Goal: Information Seeking & Learning: Learn about a topic

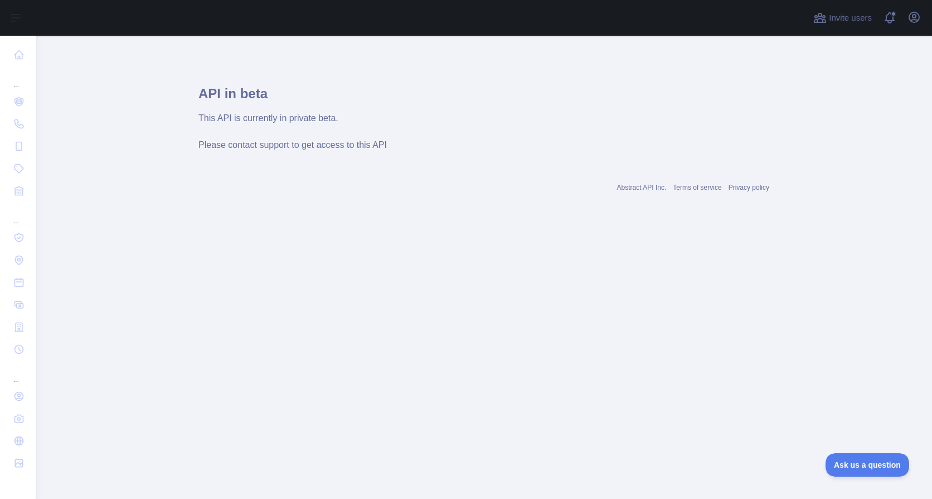
click at [451, 151] on div "This API is currently in private beta. Please contact support to get access to …" at bounding box center [484, 132] width 571 height 40
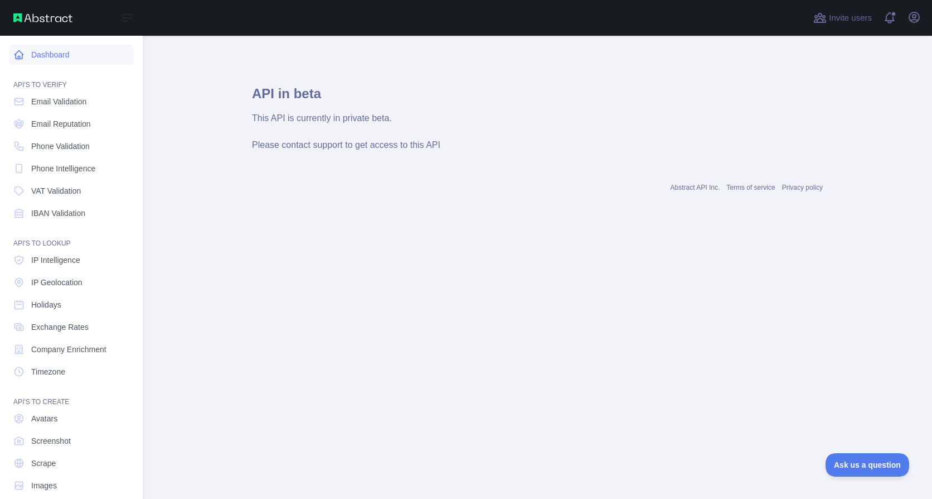
click at [19, 59] on icon at bounding box center [19, 55] width 8 height 8
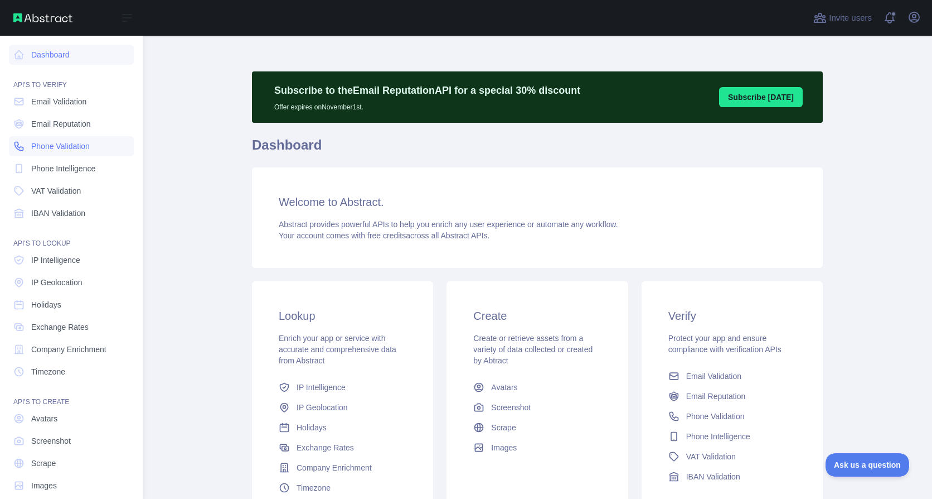
click at [52, 151] on span "Phone Validation" at bounding box center [60, 146] width 59 height 11
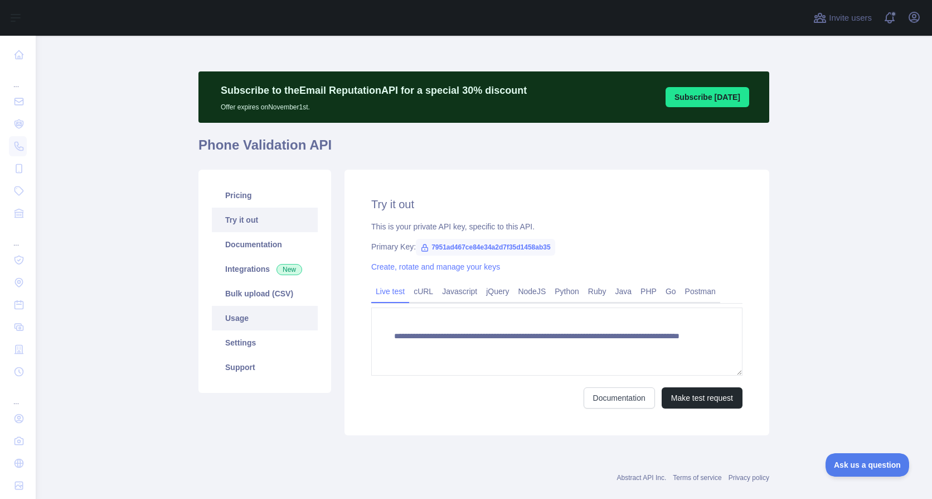
click at [273, 312] on link "Usage" at bounding box center [265, 318] width 106 height 25
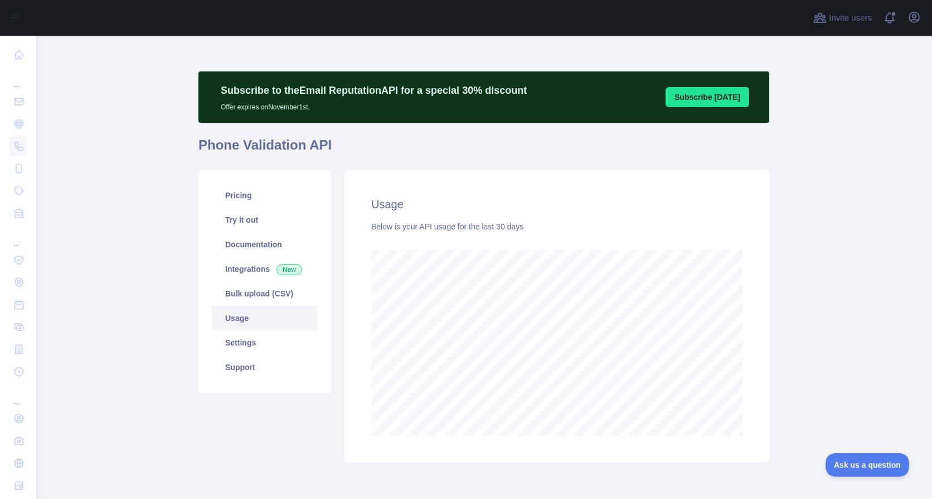
scroll to position [463, 888]
click at [272, 296] on link "Bulk upload (CSV)" at bounding box center [265, 293] width 106 height 25
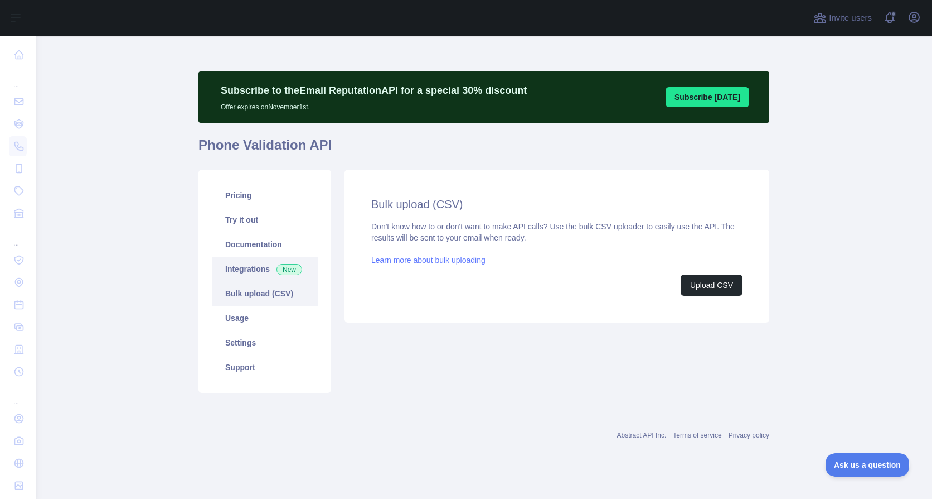
click at [279, 275] on link "Integrations New" at bounding box center [265, 269] width 106 height 25
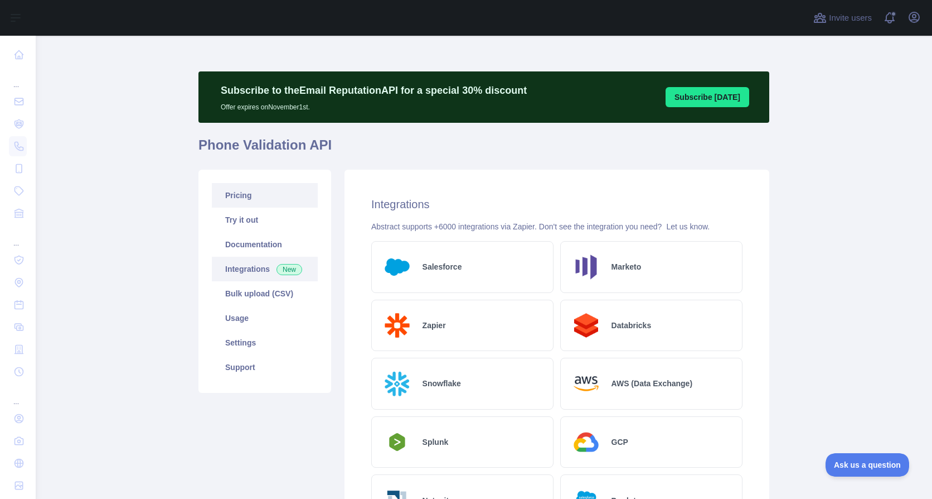
click at [279, 194] on link "Pricing" at bounding box center [265, 195] width 106 height 25
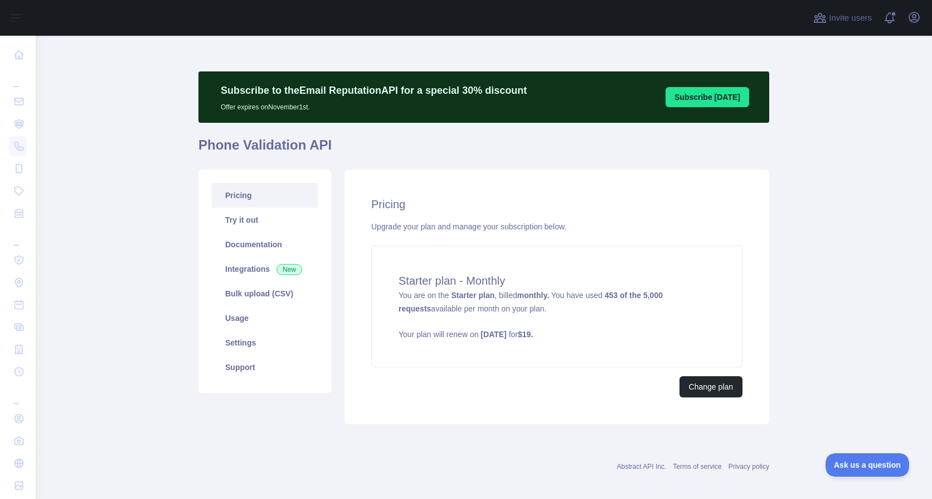
click at [848, 231] on main "Subscribe to the Email Reputation API for a special 30 % discount Offer expires…" at bounding box center [484, 267] width 897 height 463
